Goal: Download file/media

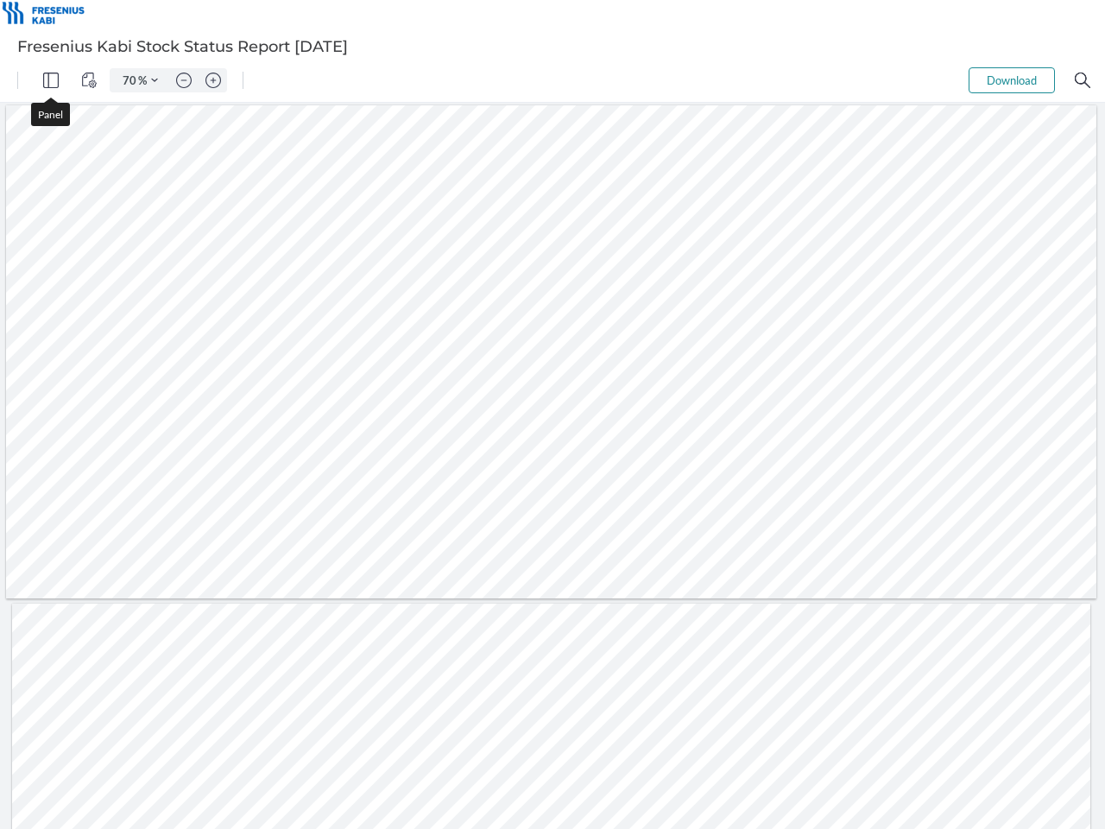
click at [51, 80] on img "Panel" at bounding box center [51, 81] width 16 height 16
click at [89, 80] on img "View Controls" at bounding box center [89, 81] width 16 height 16
click at [130, 80] on input "70" at bounding box center [126, 81] width 24 height 16
click at [154, 80] on img "Zoom Controls" at bounding box center [154, 80] width 7 height 7
click at [184, 80] on img "Zoom out" at bounding box center [184, 81] width 16 height 16
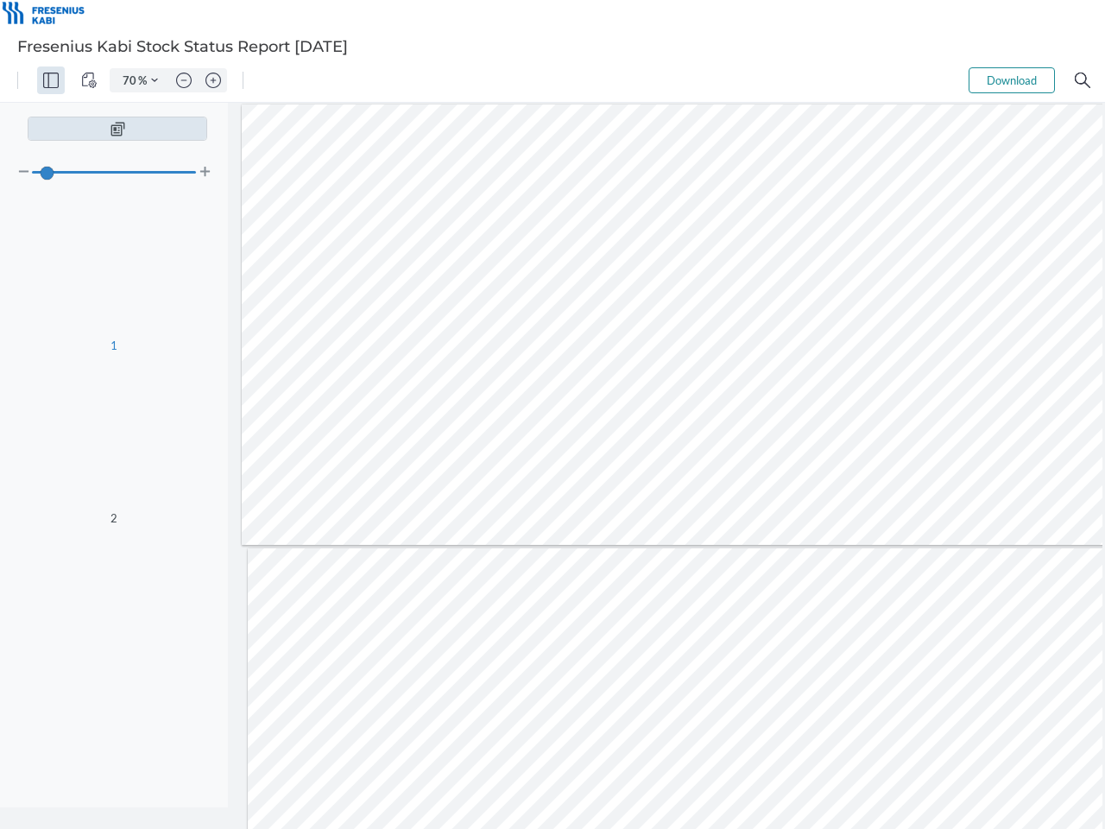
click at [213, 80] on img "Zoom in" at bounding box center [213, 81] width 16 height 16
click at [1012, 80] on button "Download" at bounding box center [1011, 80] width 86 height 26
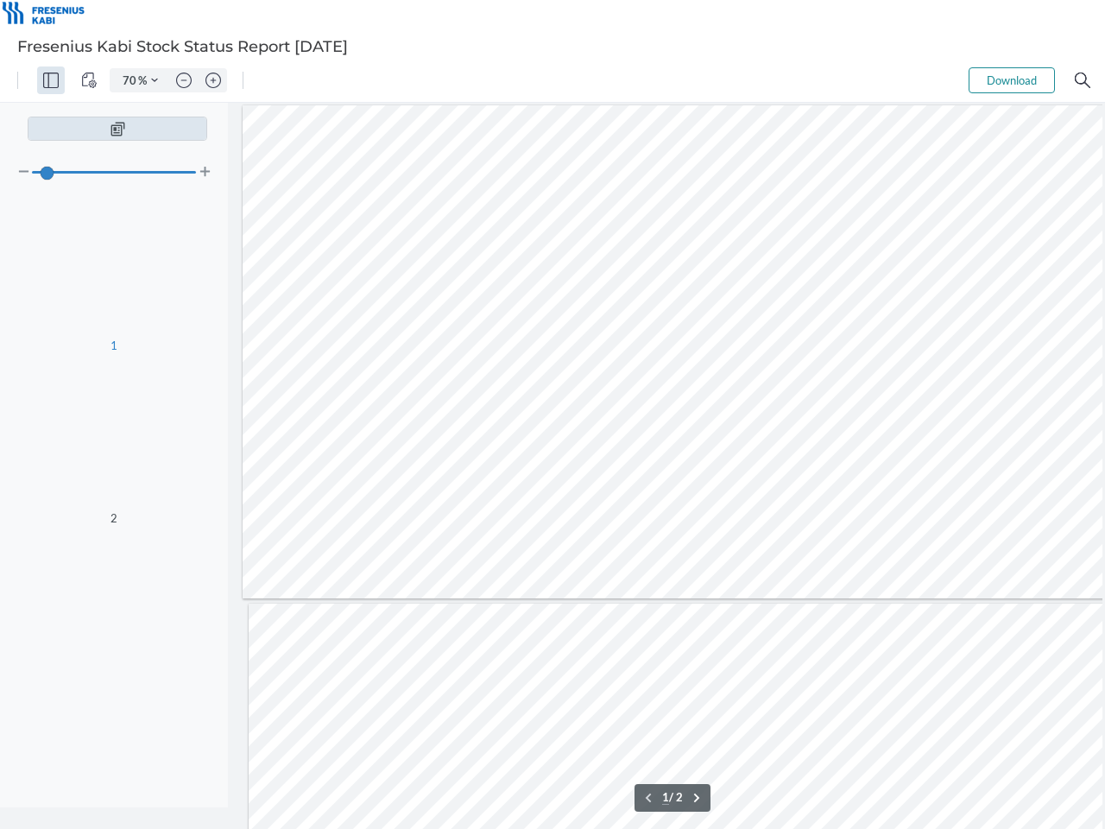
click at [1082, 80] on img "Search" at bounding box center [1083, 81] width 16 height 16
type input "70"
